Goal: Task Accomplishment & Management: Use online tool/utility

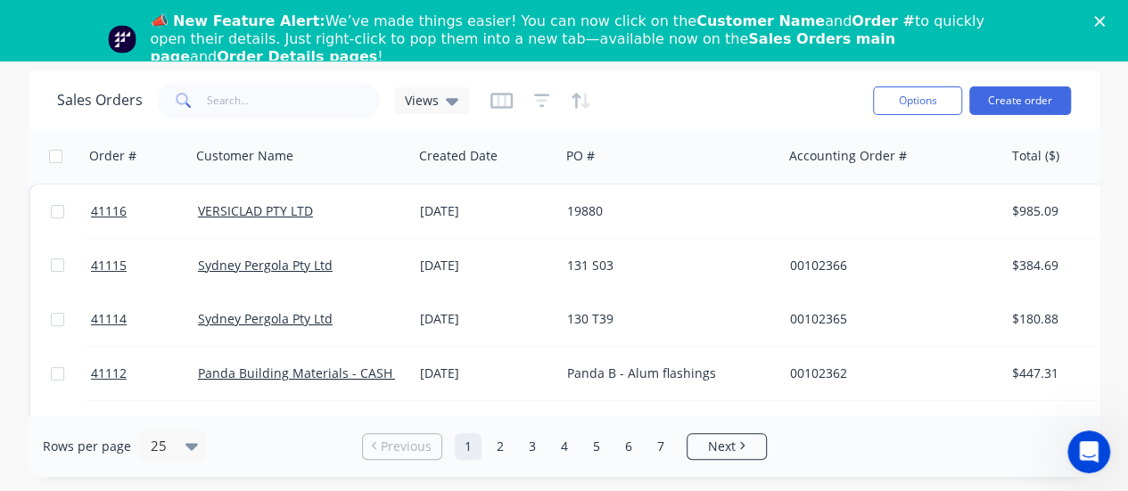
click at [1105, 21] on polygon "Close" at bounding box center [1099, 21] width 11 height 11
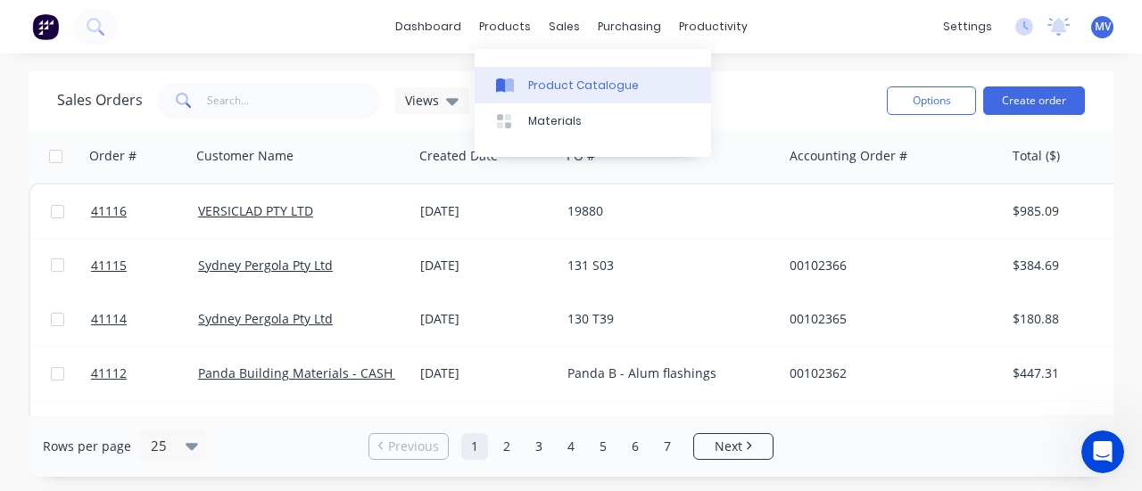
click at [555, 83] on div "Product Catalogue" at bounding box center [583, 86] width 111 height 16
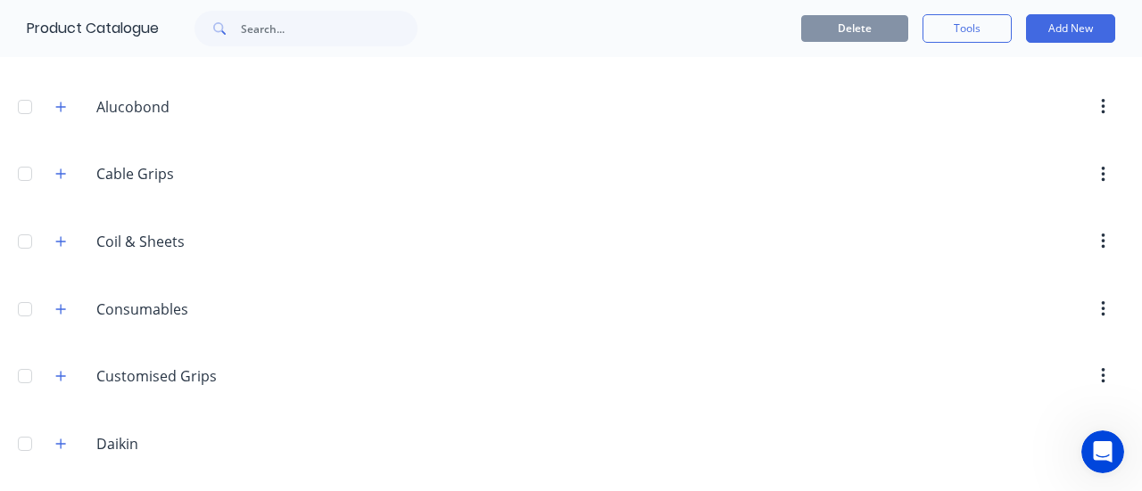
scroll to position [178, 0]
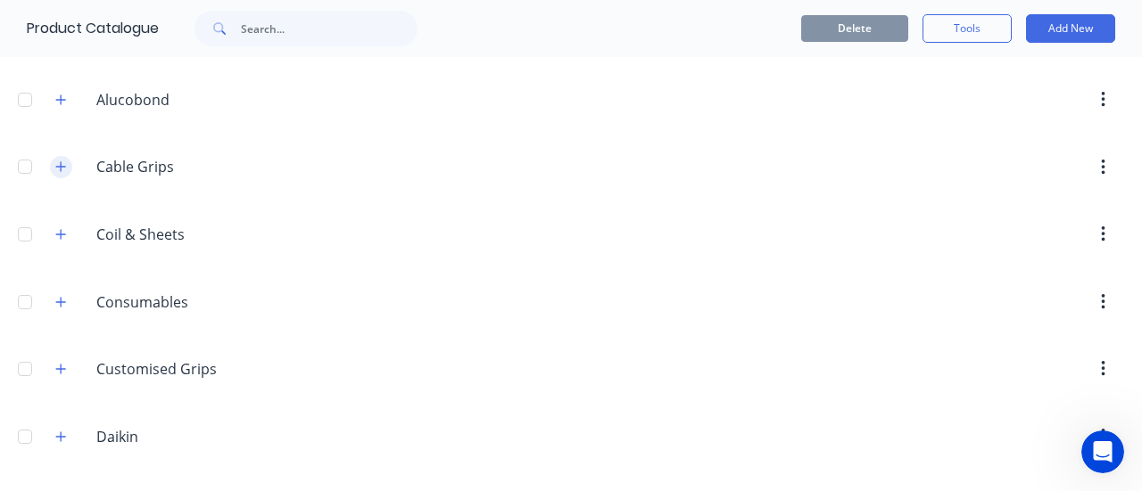
click at [54, 156] on button "button" at bounding box center [61, 167] width 22 height 22
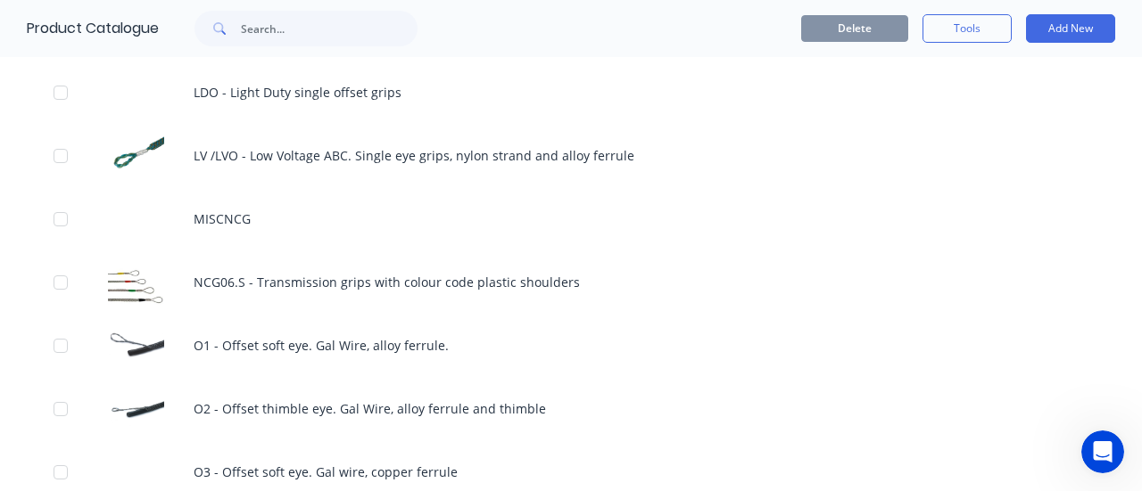
scroll to position [2051, 0]
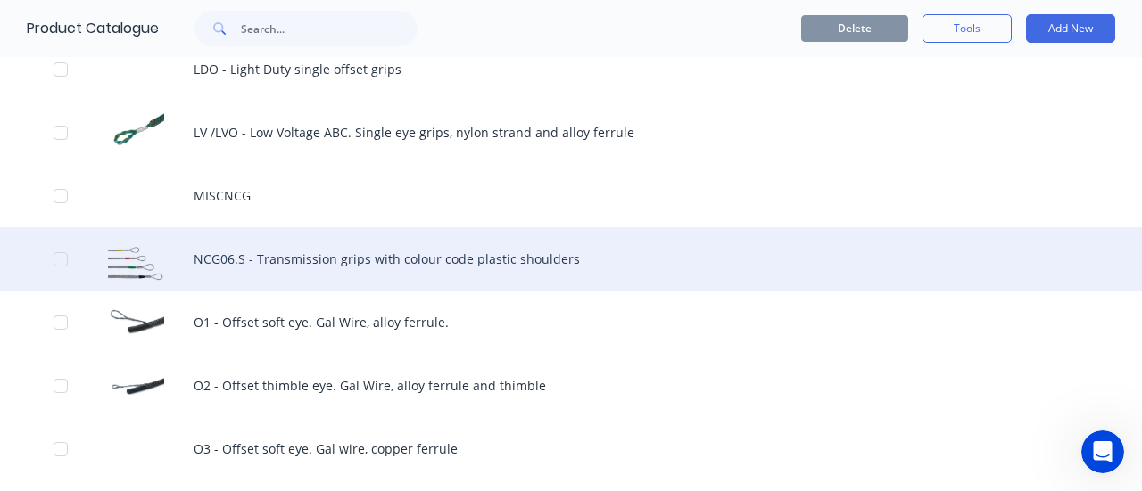
click at [287, 252] on div "NCG06.S - Transmission grips with colour code plastic shoulders" at bounding box center [571, 258] width 1142 height 63
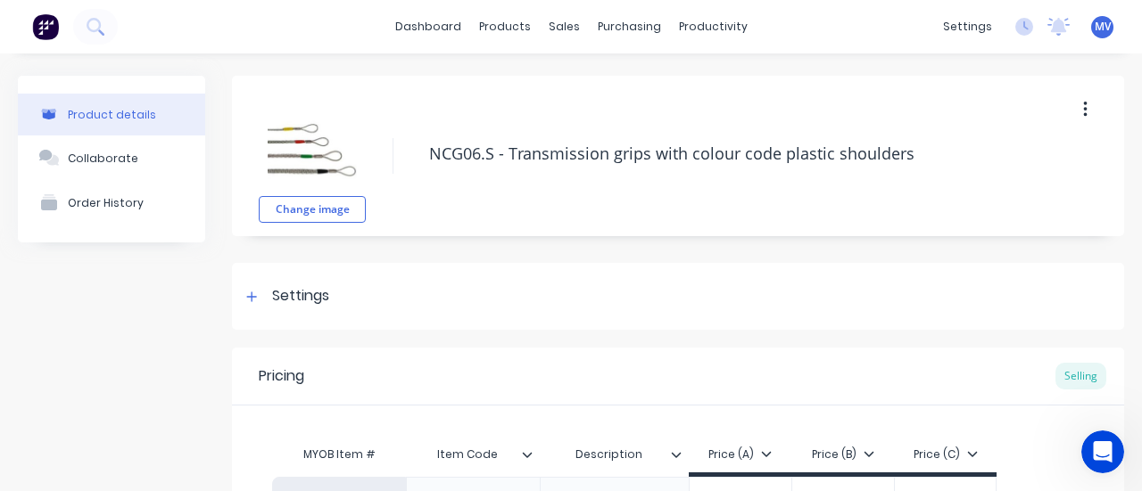
type textarea "x"
